Goal: Information Seeking & Learning: Learn about a topic

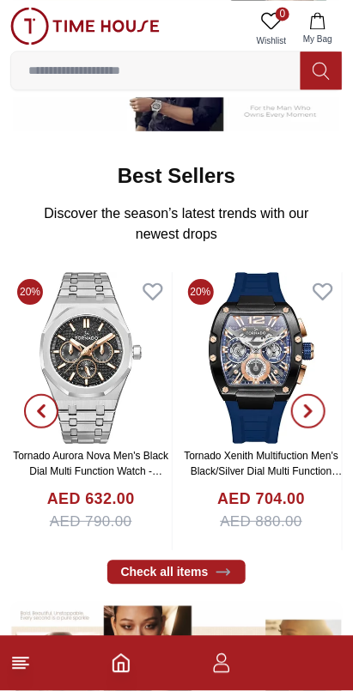
scroll to position [536, 0]
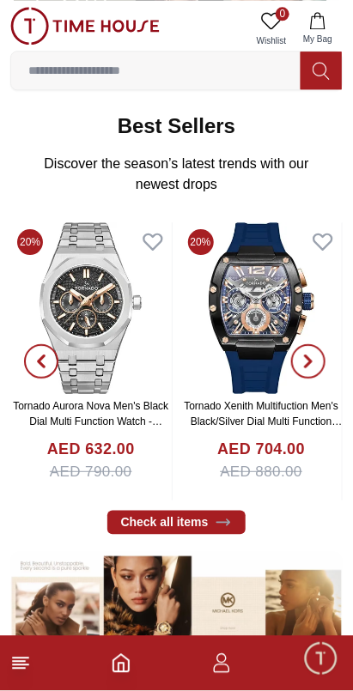
click at [310, 355] on icon "button" at bounding box center [308, 362] width 14 height 14
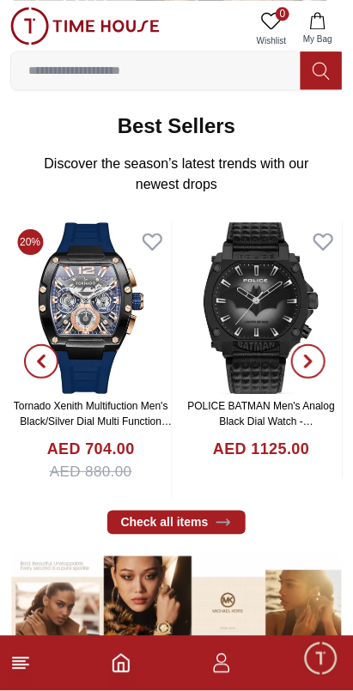
click at [310, 356] on icon "button" at bounding box center [308, 361] width 5 height 11
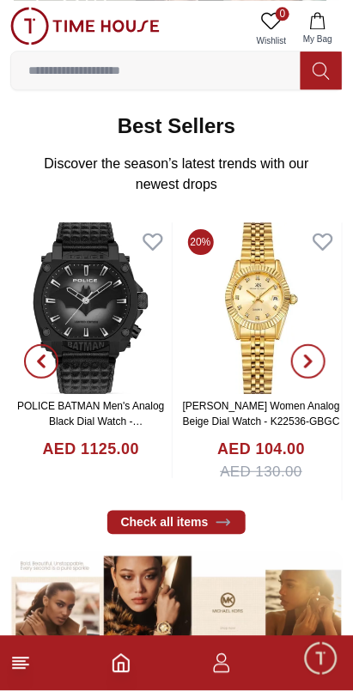
click at [307, 356] on icon "button" at bounding box center [308, 361] width 5 height 11
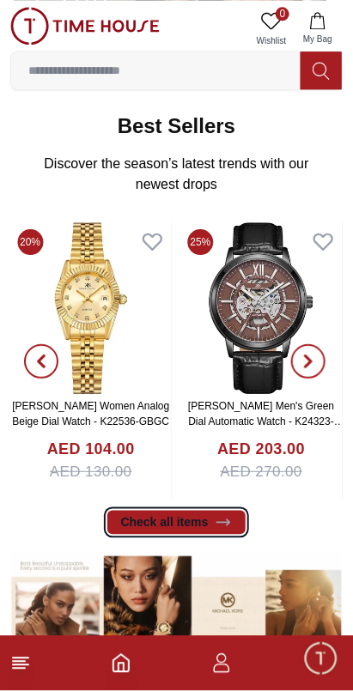
click at [215, 514] on icon at bounding box center [223, 522] width 17 height 17
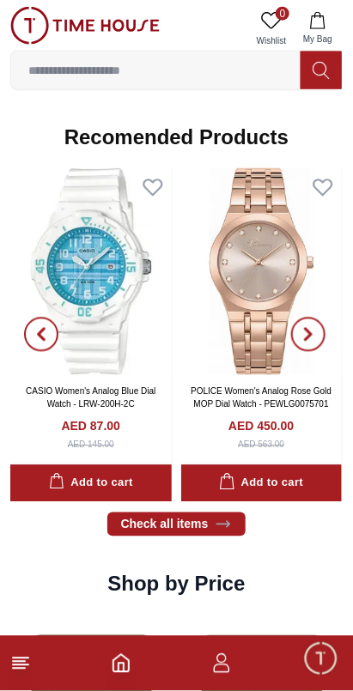
scroll to position [1899, 0]
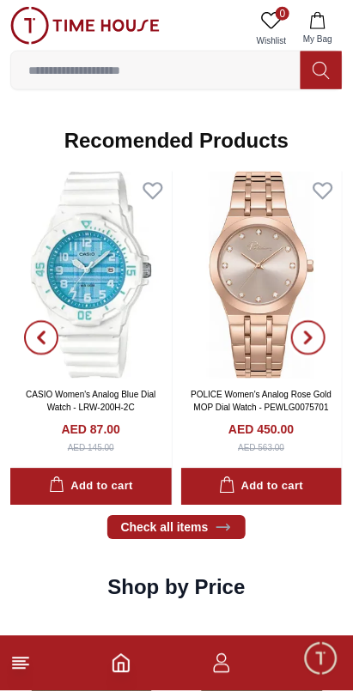
click at [311, 331] on icon "button" at bounding box center [308, 338] width 14 height 14
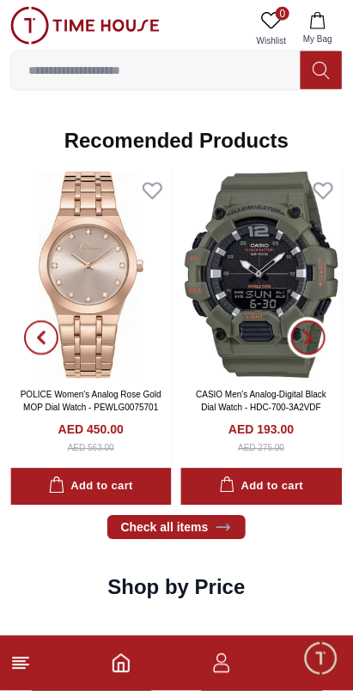
click at [310, 321] on span "button" at bounding box center [308, 338] width 34 height 34
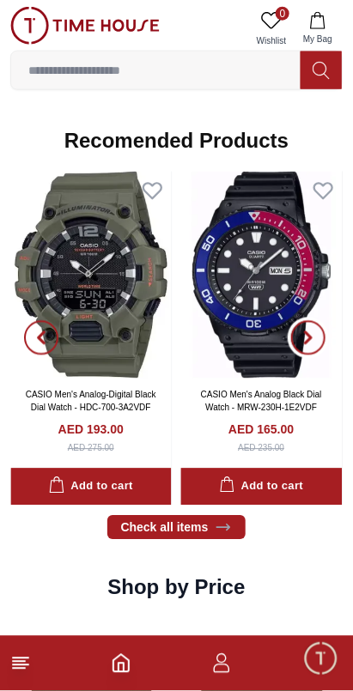
click at [308, 333] on icon "button" at bounding box center [308, 338] width 5 height 11
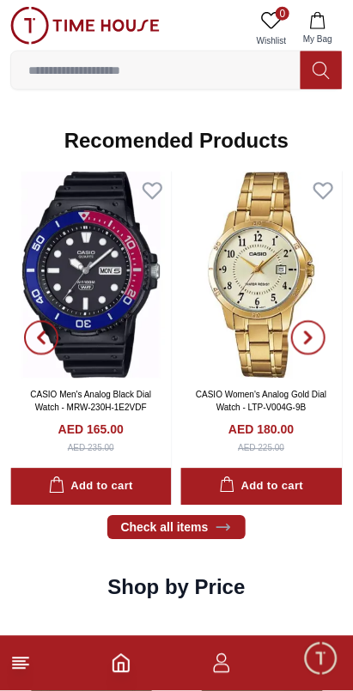
click at [314, 331] on icon "button" at bounding box center [308, 338] width 14 height 14
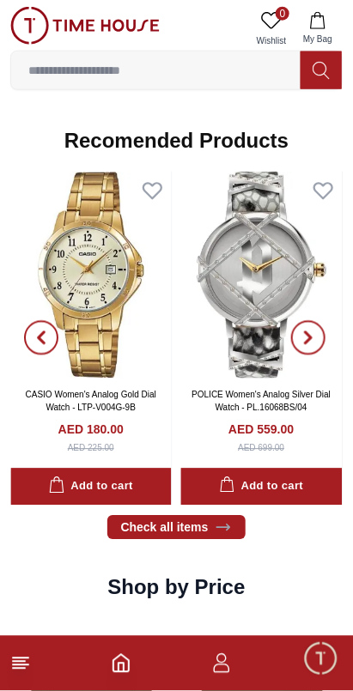
click at [315, 331] on icon "button" at bounding box center [308, 338] width 14 height 14
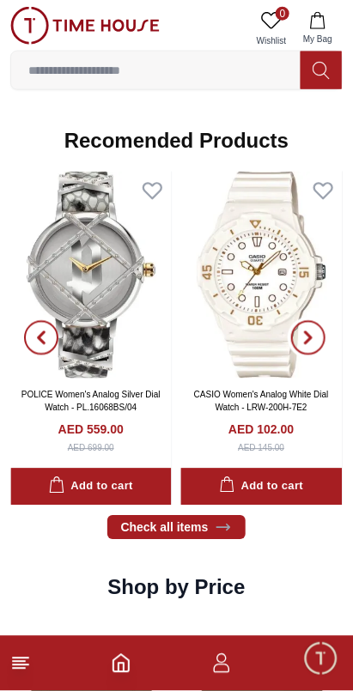
click at [311, 333] on icon "button" at bounding box center [308, 338] width 5 height 11
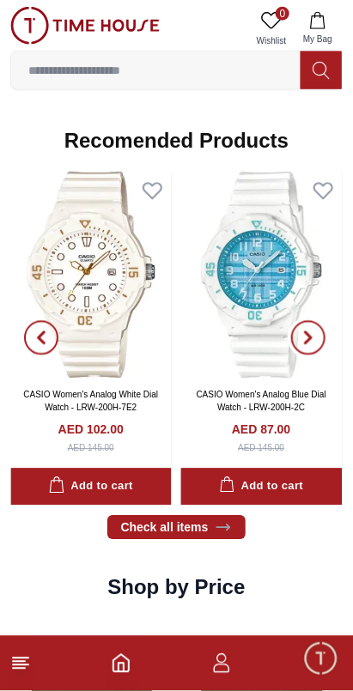
click at [317, 321] on span "button" at bounding box center [308, 338] width 34 height 34
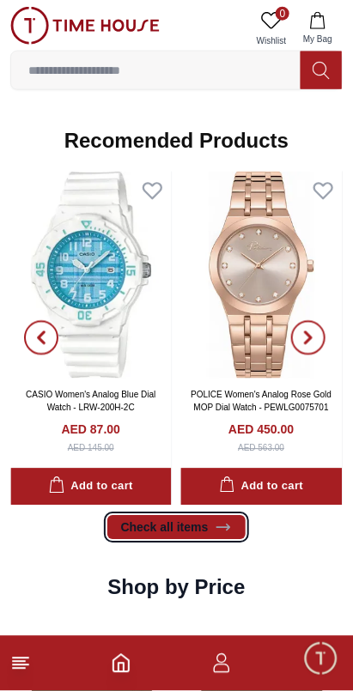
click at [190, 516] on link "Check all items" at bounding box center [176, 528] width 139 height 24
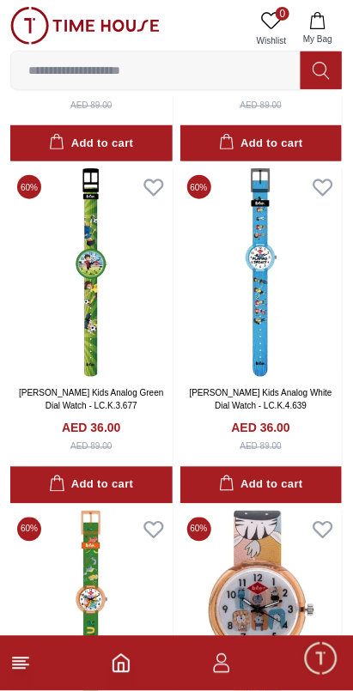
scroll to position [1720, 0]
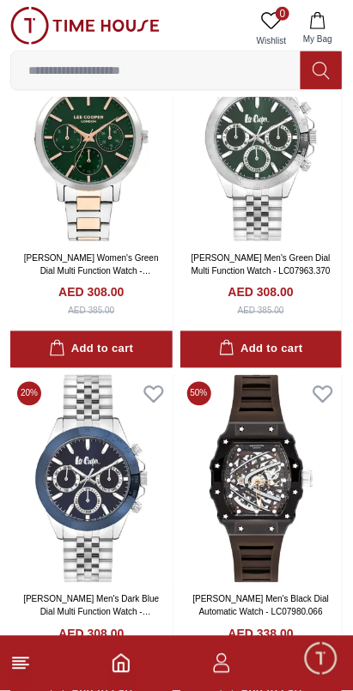
scroll to position [4252, 0]
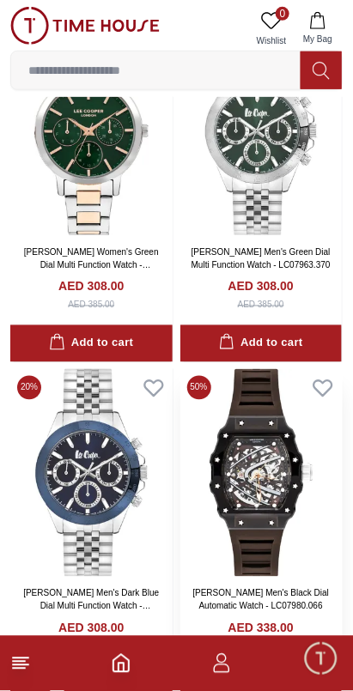
click at [262, 428] on img at bounding box center [261, 473] width 162 height 209
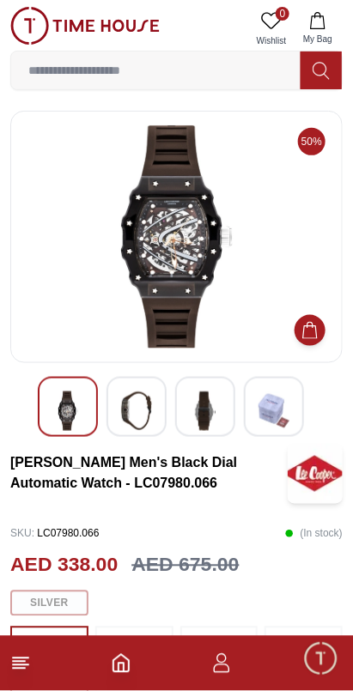
click at [140, 409] on img at bounding box center [136, 410] width 31 height 39
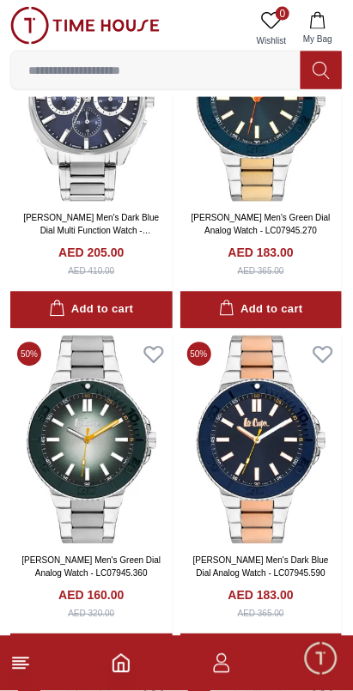
scroll to position [3604, 0]
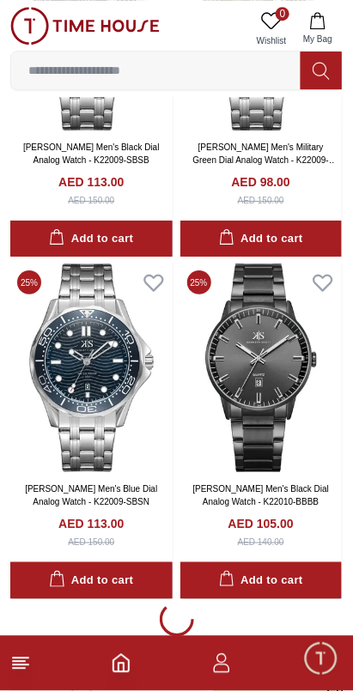
scroll to position [6409, 0]
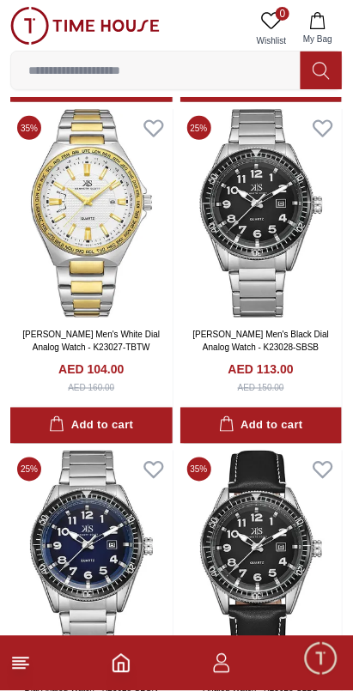
scroll to position [12376, 0]
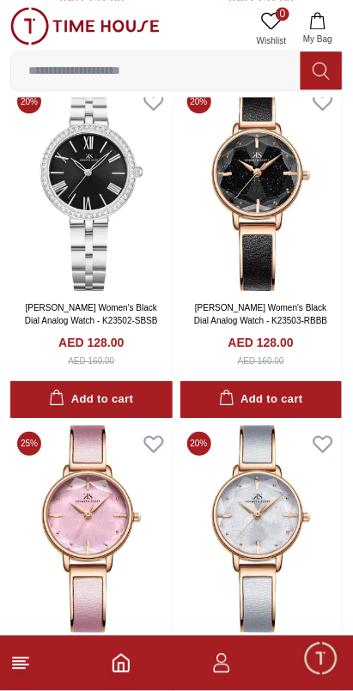
scroll to position [16455, 0]
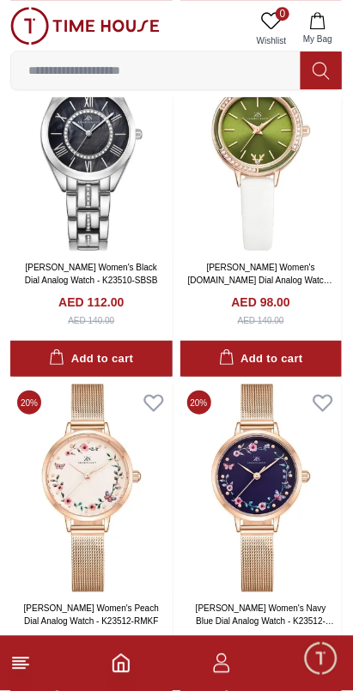
scroll to position [19626, 0]
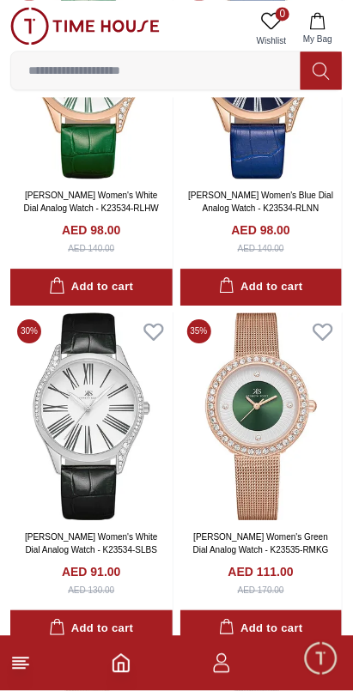
scroll to position [25174, 0]
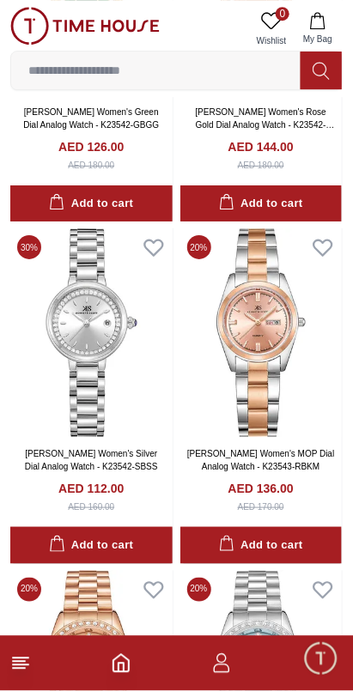
scroll to position [28890, 0]
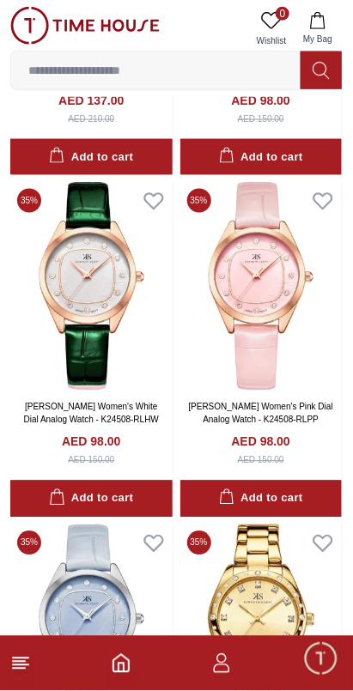
scroll to position [33221, 0]
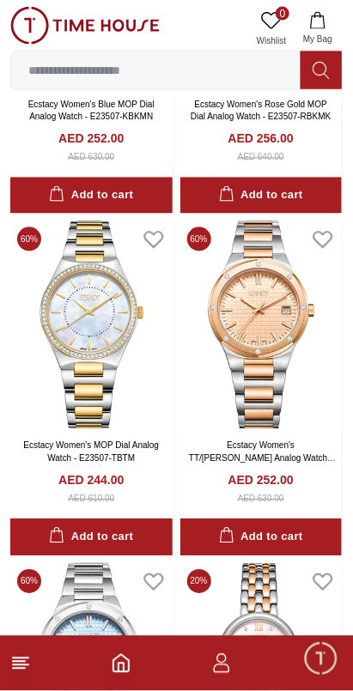
scroll to position [36569, 0]
